Goal: Task Accomplishment & Management: Complete application form

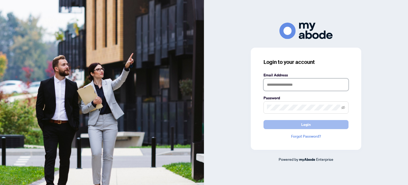
type input "**********"
click at [297, 125] on button "Login" at bounding box center [306, 124] width 85 height 9
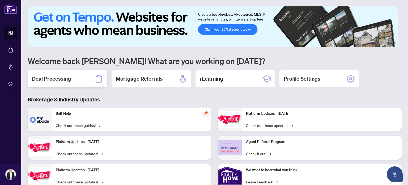
click at [61, 75] on h2 "Deal Processing" at bounding box center [51, 78] width 39 height 7
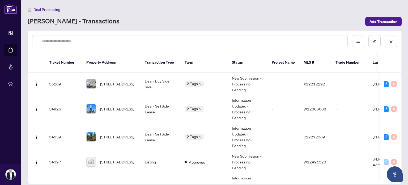
click at [66, 40] on input "text" at bounding box center [192, 41] width 301 height 6
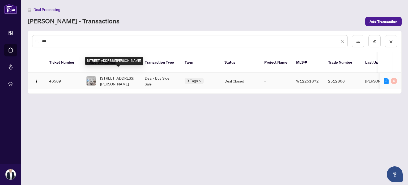
type input "***"
click at [124, 75] on span "[STREET_ADDRESS][PERSON_NAME]" at bounding box center [118, 81] width 36 height 12
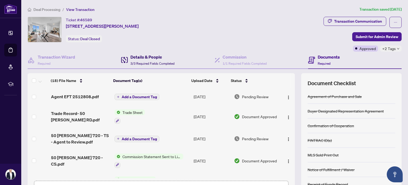
click at [142, 61] on span "3/3 Required Fields Completed" at bounding box center [152, 63] width 44 height 4
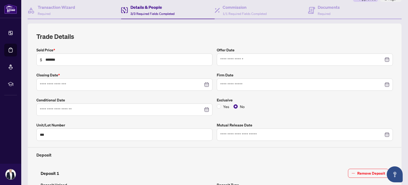
type input "**********"
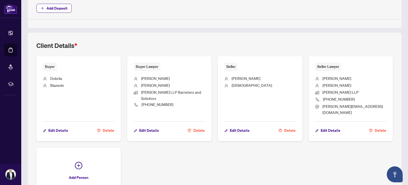
scroll to position [290, 0]
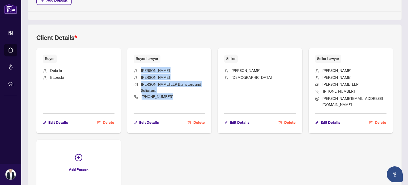
drag, startPoint x: 134, startPoint y: 69, endPoint x: 170, endPoint y: 95, distance: 44.8
click at [170, 95] on ul "[PERSON_NAME] [PERSON_NAME] LLP Barristers and Solicitors [PHONE_NUMBER]" at bounding box center [170, 86] width 72 height 47
copy ul "[PERSON_NAME] [PERSON_NAME] LLP Barristers and Solicitors [PHONE_NUMBER]"
click at [189, 96] on li "[PHONE_NUMBER]" at bounding box center [170, 96] width 72 height 7
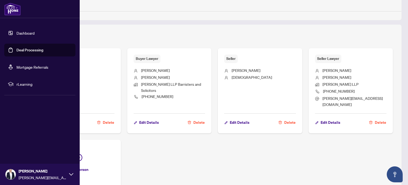
click at [16, 32] on link "Dashboard" at bounding box center [25, 33] width 18 height 5
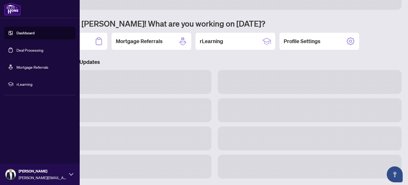
scroll to position [37, 0]
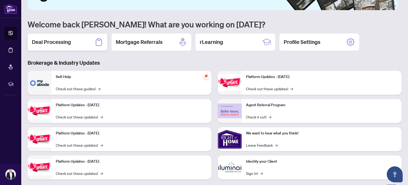
click at [85, 42] on div "Deal Processing" at bounding box center [68, 41] width 80 height 17
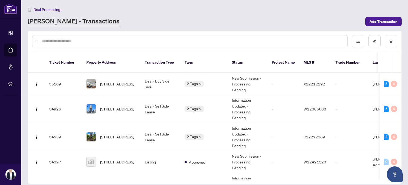
click at [67, 40] on input "text" at bounding box center [192, 41] width 301 height 6
click at [122, 81] on span "[STREET_ADDRESS]" at bounding box center [117, 84] width 34 height 6
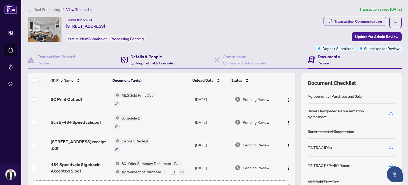
click at [148, 58] on h4 "Details & People" at bounding box center [152, 56] width 44 height 6
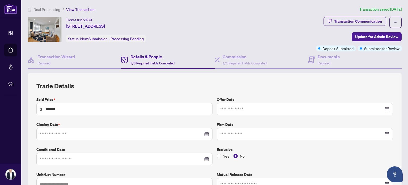
type input "**********"
click at [338, 61] on div "Documents Required" at bounding box center [355, 59] width 94 height 17
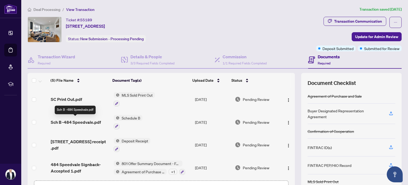
click at [84, 121] on span "Sch B -484 Speedvale.pdf" at bounding box center [76, 122] width 50 height 6
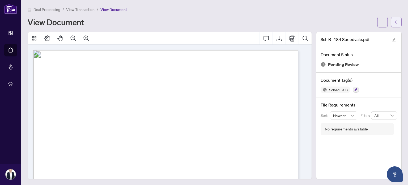
click at [394, 22] on icon "arrow-left" at bounding box center [396, 22] width 4 height 4
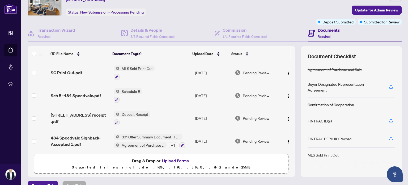
click at [174, 160] on button "Upload Forms" at bounding box center [175, 160] width 30 height 7
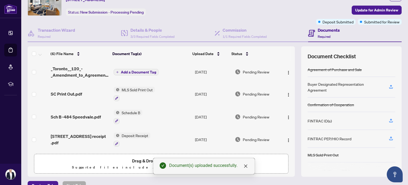
click at [127, 71] on span "Add a Document Tag" at bounding box center [138, 72] width 35 height 4
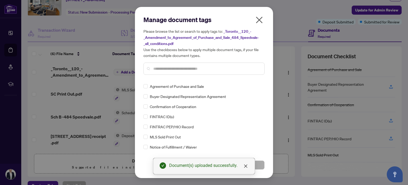
click at [183, 75] on div "Manage document tags Please browse the list or search to apply tags to: _Toront…" at bounding box center [203, 46] width 121 height 63
click at [173, 67] on input "text" at bounding box center [206, 69] width 107 height 6
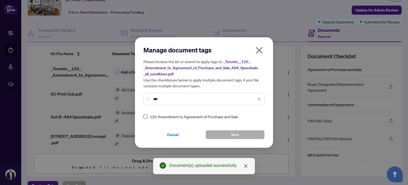
type input "***"
click at [228, 138] on button "Save" at bounding box center [235, 134] width 59 height 9
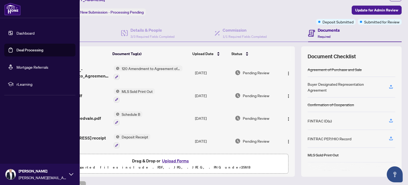
click at [25, 34] on link "Dashboard" at bounding box center [25, 33] width 18 height 5
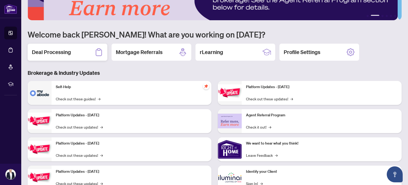
click at [67, 53] on h2 "Deal Processing" at bounding box center [51, 51] width 39 height 7
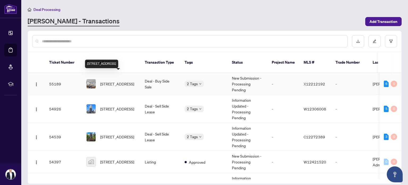
click at [104, 81] on span "[STREET_ADDRESS]" at bounding box center [117, 84] width 34 height 6
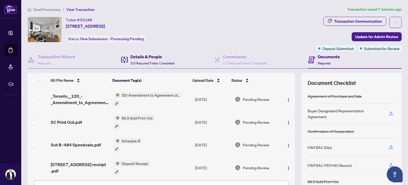
click at [143, 56] on h4 "Details & People" at bounding box center [152, 56] width 44 height 6
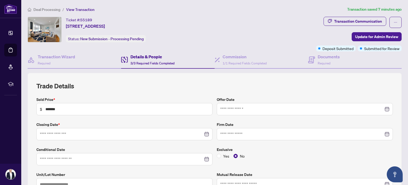
type input "**********"
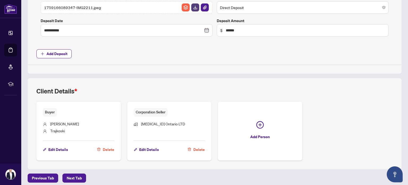
scroll to position [238, 0]
